Goal: Transaction & Acquisition: Subscribe to service/newsletter

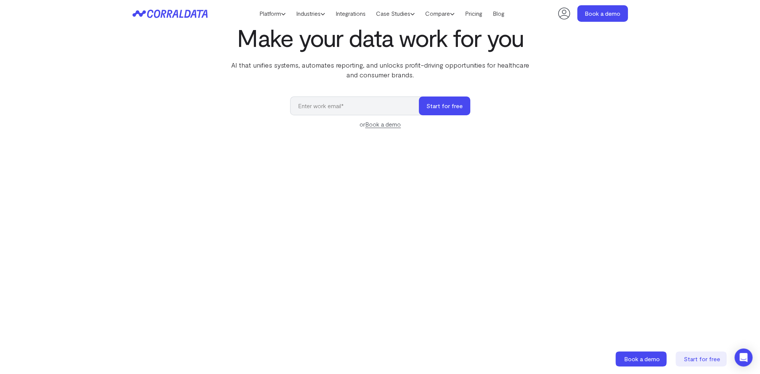
scroll to position [59, 0]
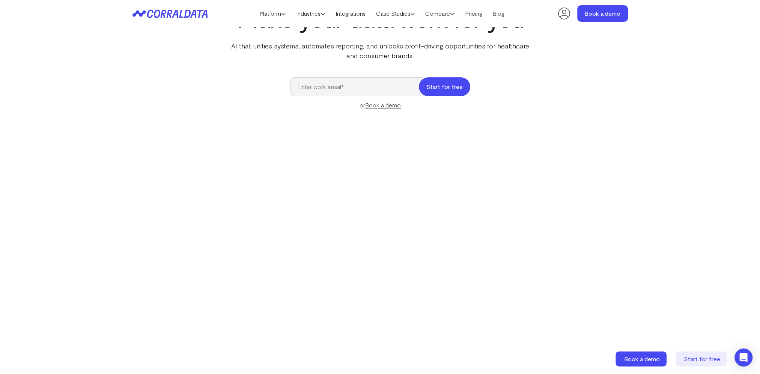
click at [450, 85] on button "Start for free" at bounding box center [444, 86] width 51 height 19
click at [207, 97] on div "Make your data work for you AI that unifies systems, automates reporting, and u…" at bounding box center [380, 177] width 540 height 345
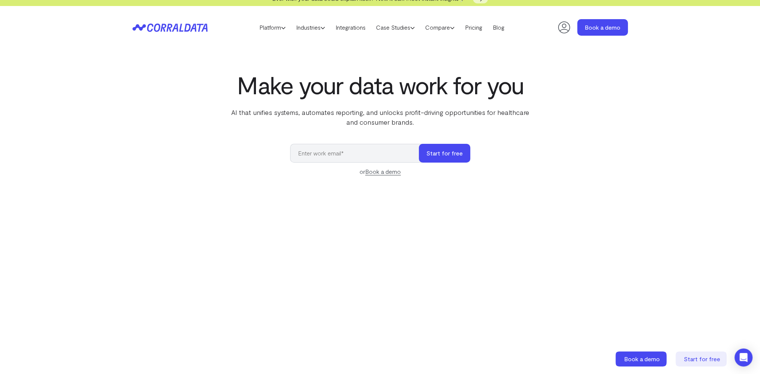
scroll to position [0, 0]
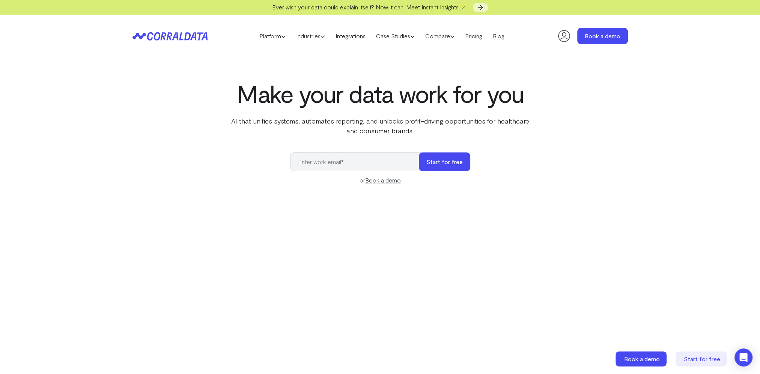
drag, startPoint x: 140, startPoint y: 159, endPoint x: 143, endPoint y: 103, distance: 56.0
click at [707, 359] on span "Start for free" at bounding box center [701, 358] width 36 height 7
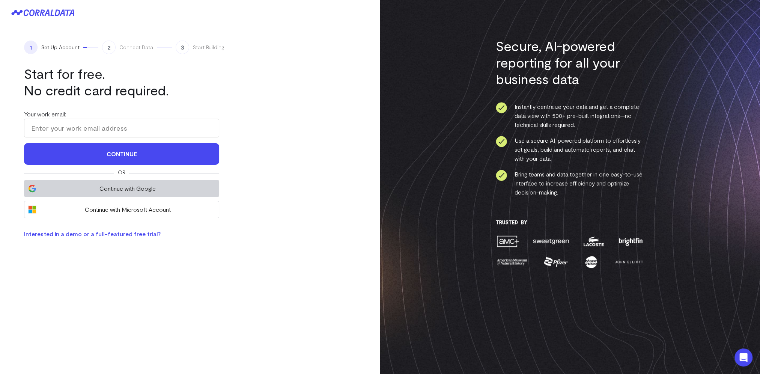
click at [114, 188] on span "Continue with Google" at bounding box center [127, 188] width 175 height 9
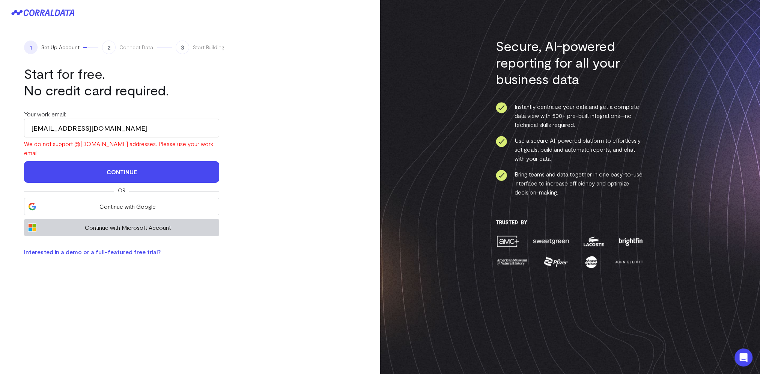
click at [137, 223] on span "Continue with Microsoft Account" at bounding box center [127, 227] width 175 height 9
